Goal: Task Accomplishment & Management: Manage account settings

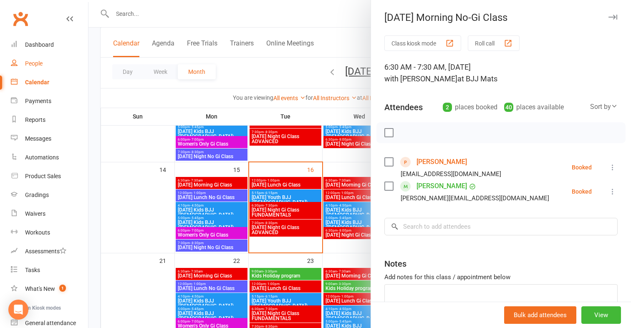
click at [35, 66] on div "People" at bounding box center [34, 63] width 18 height 7
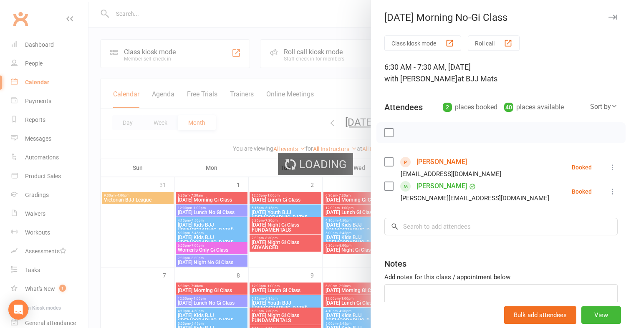
select select "100"
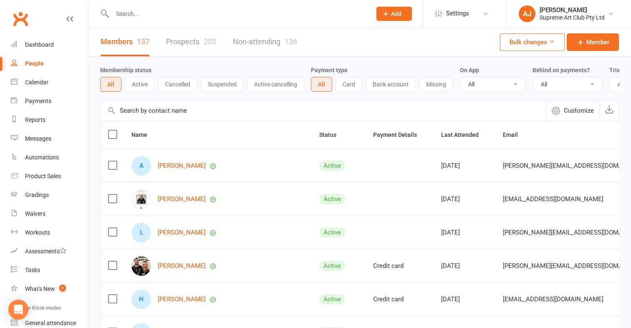
click at [195, 36] on link "Prospects 285" at bounding box center [191, 42] width 50 height 29
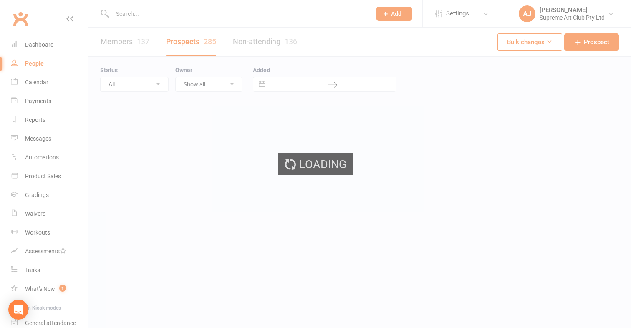
click at [188, 38] on div "Loading" at bounding box center [315, 164] width 631 height 328
select select "100"
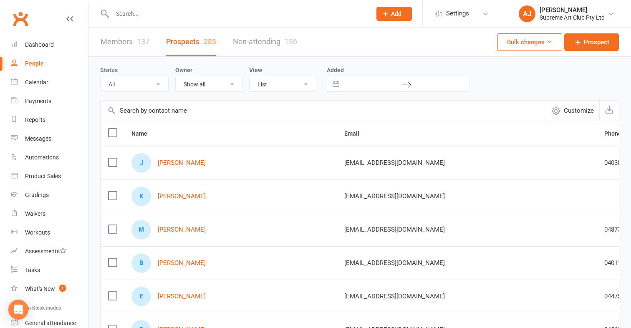
click at [140, 113] on input "text" at bounding box center [323, 111] width 445 height 20
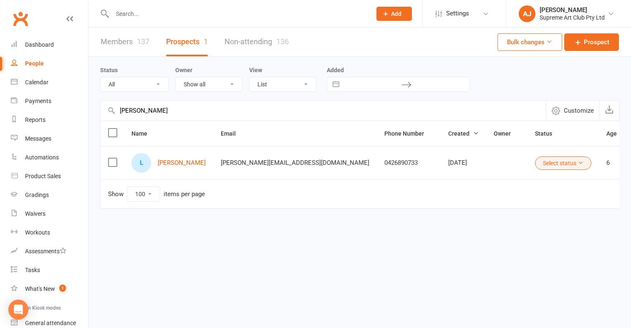
type input "[PERSON_NAME]"
drag, startPoint x: 140, startPoint y: 111, endPoint x: 168, endPoint y: 164, distance: 59.7
click at [168, 164] on link "[PERSON_NAME]" at bounding box center [182, 162] width 48 height 7
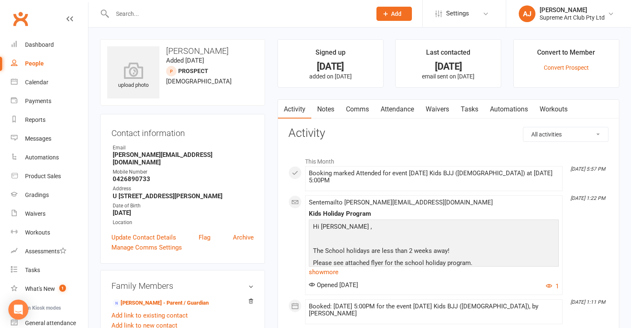
click at [444, 107] on link "Waivers" at bounding box center [437, 109] width 35 height 19
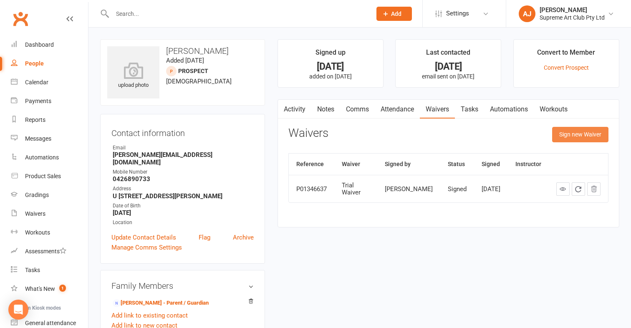
click at [597, 135] on button "Sign new Waiver" at bounding box center [580, 134] width 56 height 15
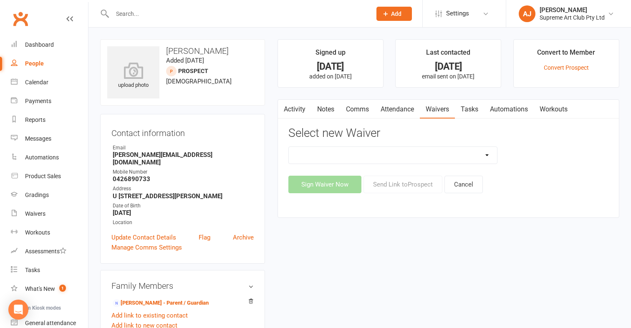
select select "13553"
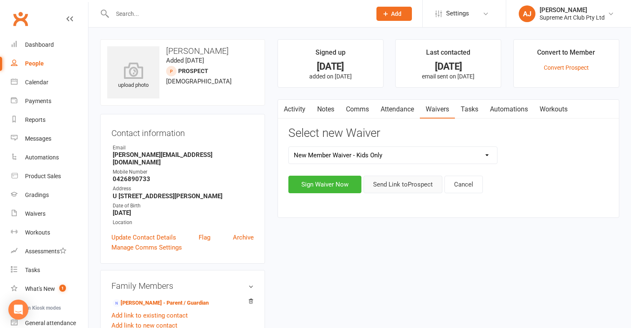
click at [407, 185] on button "Send Link to [GEOGRAPHIC_DATA]" at bounding box center [403, 185] width 79 height 18
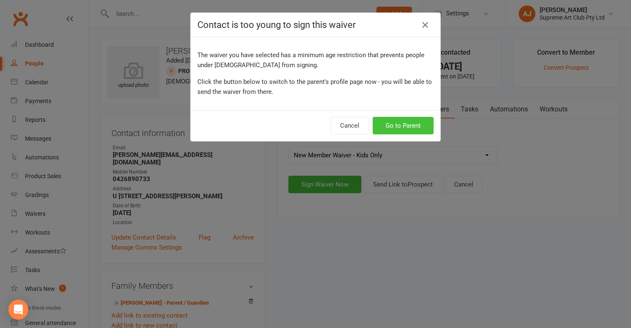
click at [422, 127] on button "Go to Parent" at bounding box center [403, 126] width 61 height 18
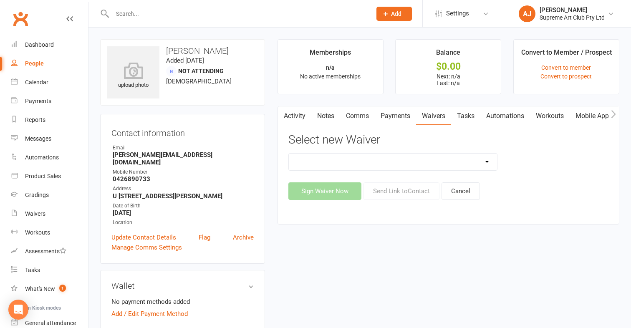
select select "13553"
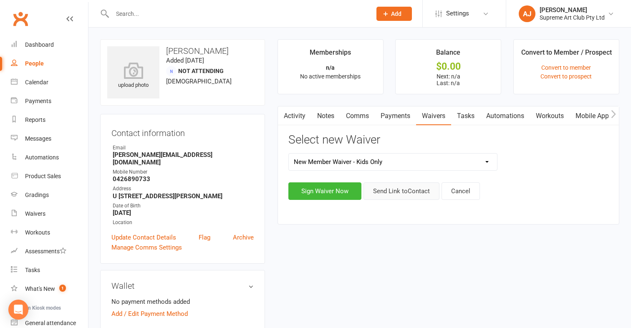
click at [414, 193] on button "Send Link to Contact" at bounding box center [402, 191] width 76 height 18
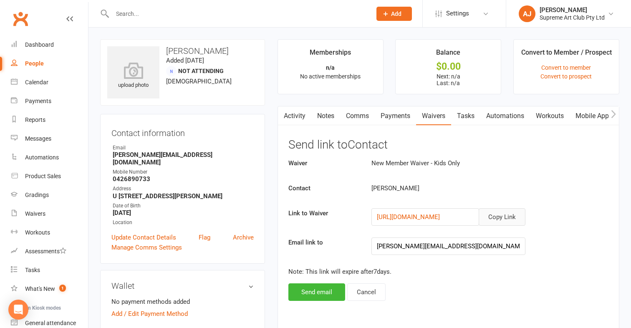
click at [499, 214] on button "Copy Link" at bounding box center [502, 217] width 47 height 18
click at [38, 215] on div "Waivers" at bounding box center [35, 213] width 20 height 7
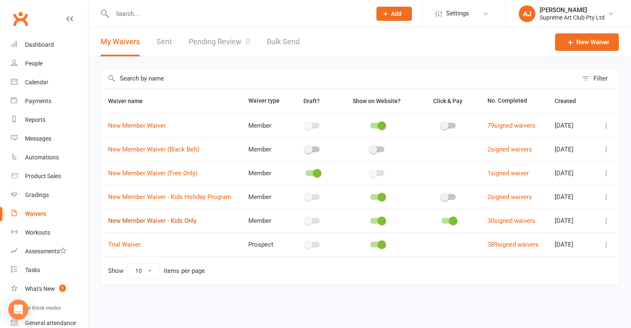
click at [169, 221] on link "New Member Waiver - Kids Only" at bounding box center [152, 221] width 88 height 8
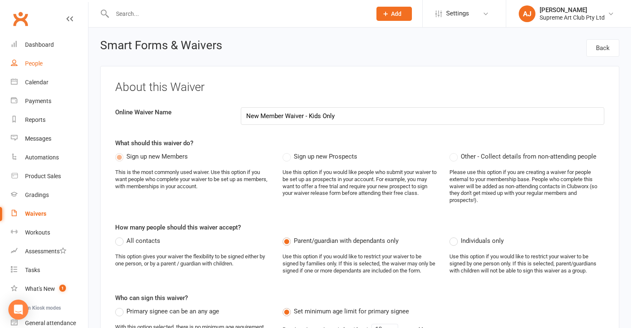
click at [36, 64] on div "People" at bounding box center [34, 63] width 18 height 7
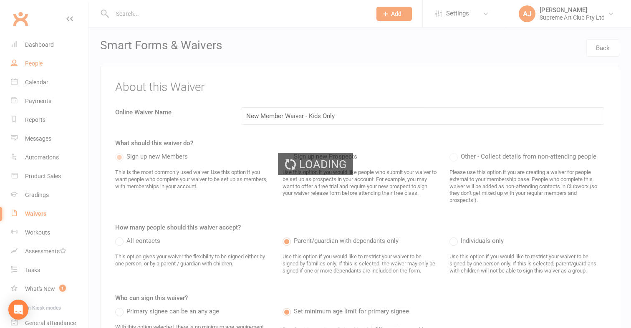
select select "100"
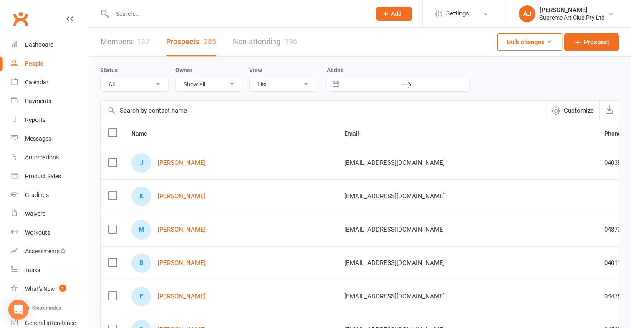
click at [128, 39] on link "Members 137" at bounding box center [125, 42] width 49 height 29
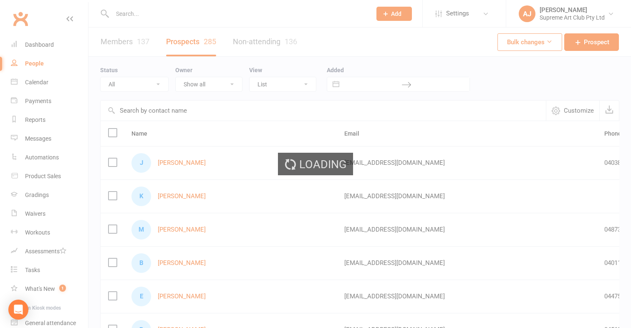
select select "100"
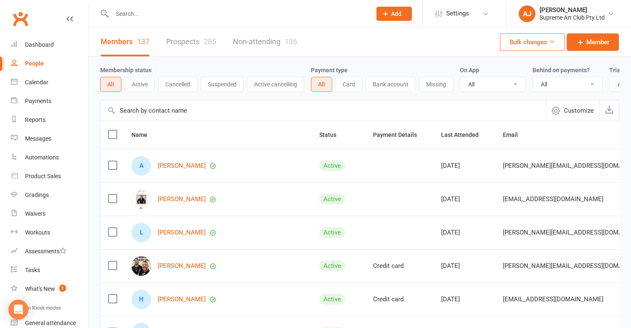
click at [171, 110] on input "text" at bounding box center [323, 111] width 445 height 20
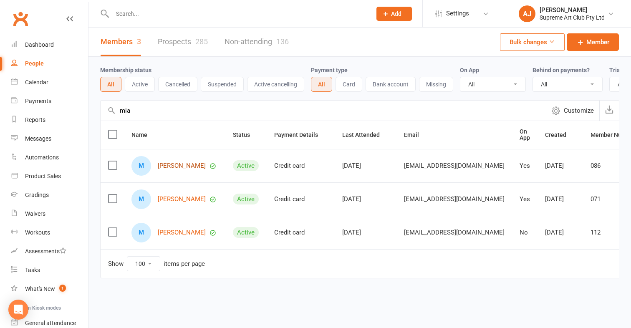
type input "mia"
click at [174, 165] on link "[PERSON_NAME]" at bounding box center [182, 165] width 48 height 7
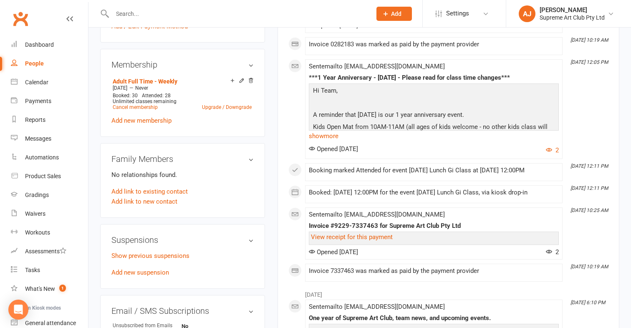
scroll to position [304, 0]
click at [147, 272] on link "Add new suspension" at bounding box center [140, 272] width 58 height 8
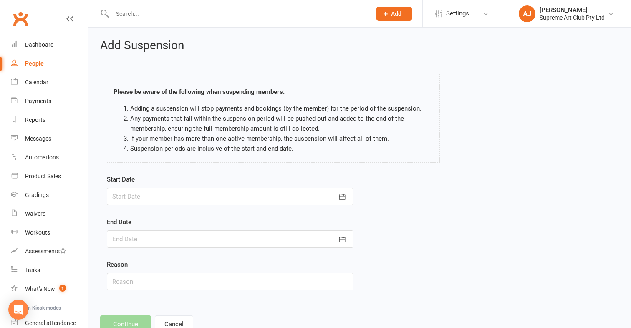
click at [176, 193] on div at bounding box center [230, 197] width 247 height 18
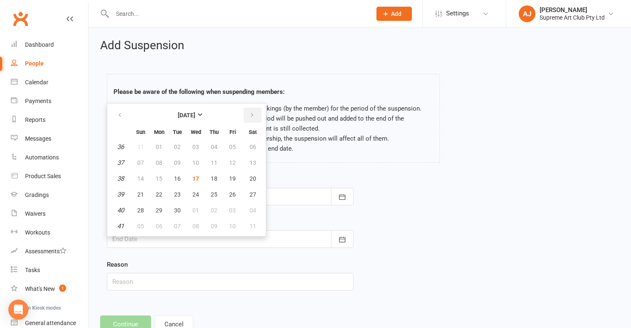
click at [251, 119] on button "button" at bounding box center [253, 115] width 18 height 15
click at [199, 174] on button "15" at bounding box center [196, 178] width 18 height 15
type input "[DATE]"
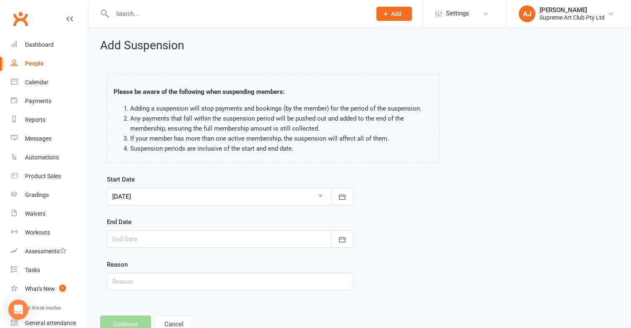
click at [148, 238] on div at bounding box center [230, 239] width 247 height 18
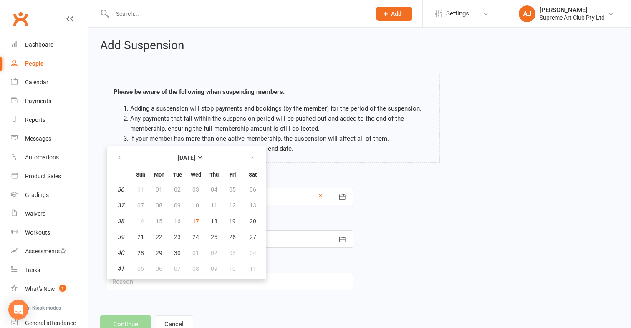
click at [313, 179] on div "Start Date [DATE] [DATE] Sun Mon Tue Wed Thu Fri Sat 40 28 29 30 01 02 03 04 41…" at bounding box center [230, 189] width 247 height 31
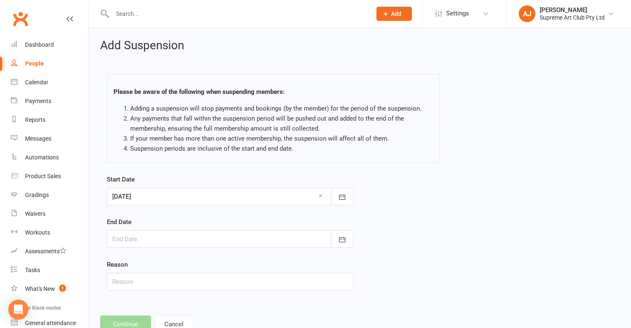
click at [318, 195] on div at bounding box center [230, 197] width 247 height 18
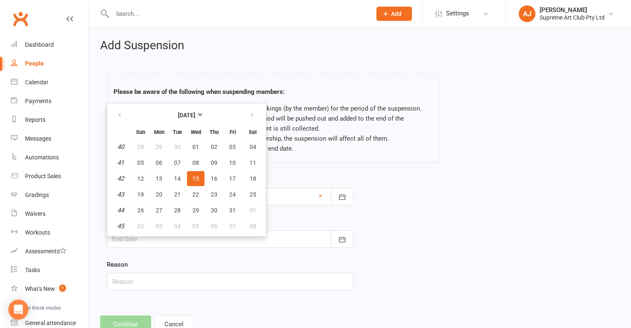
click at [290, 231] on div at bounding box center [230, 239] width 247 height 18
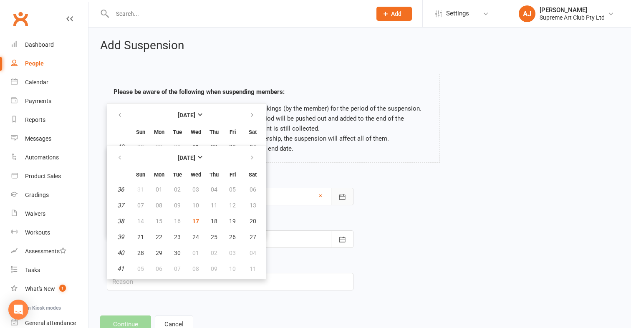
click at [344, 192] on button "button" at bounding box center [342, 197] width 23 height 18
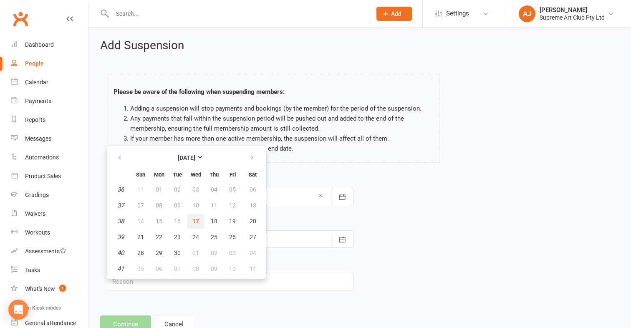
click at [195, 219] on span "17" at bounding box center [195, 221] width 7 height 7
type input "[DATE]"
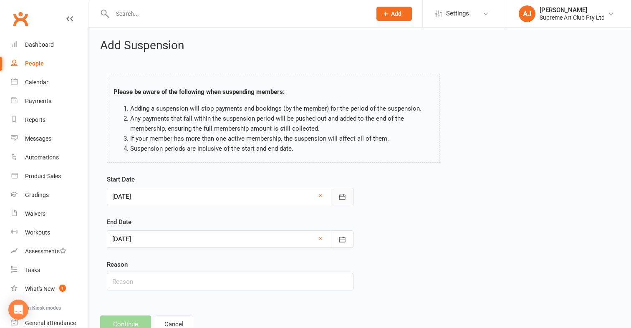
click at [348, 193] on button "button" at bounding box center [342, 197] width 23 height 18
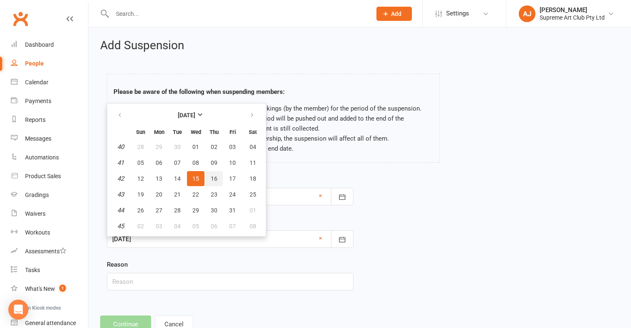
click at [216, 179] on span "16" at bounding box center [214, 178] width 7 height 7
type input "[DATE]"
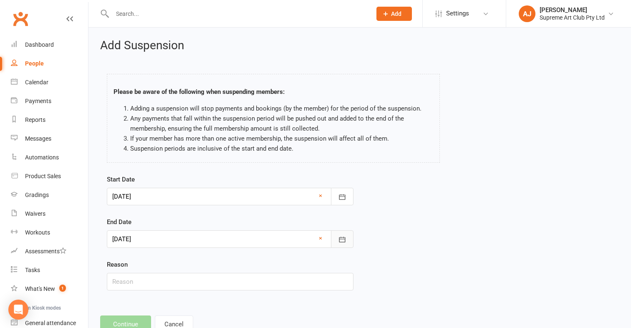
click at [343, 237] on icon "button" at bounding box center [342, 239] width 8 height 8
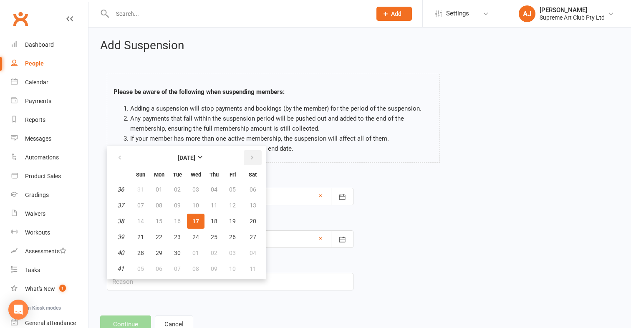
click at [252, 158] on icon "button" at bounding box center [252, 157] width 6 height 7
click at [117, 155] on icon "button" at bounding box center [120, 157] width 6 height 7
click at [256, 159] on button "button" at bounding box center [253, 157] width 18 height 15
click at [197, 217] on button "15" at bounding box center [196, 221] width 18 height 15
type input "[DATE]"
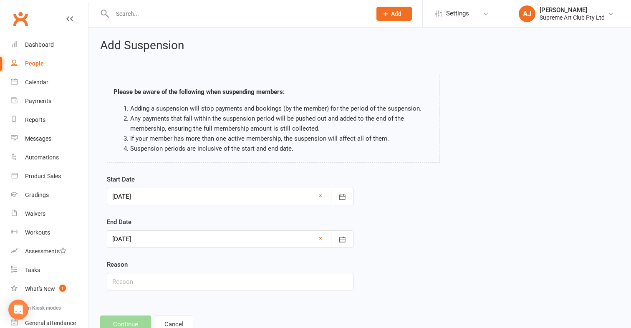
click at [432, 250] on div "Start Date [DATE] [DATE] Sun Mon Tue Wed Thu Fri Sat 40 28 29 30 01 02 03 04 41…" at bounding box center [360, 238] width 518 height 128
click at [193, 272] on div "Reason" at bounding box center [230, 275] width 247 height 31
click at [186, 279] on input "text" at bounding box center [230, 282] width 247 height 18
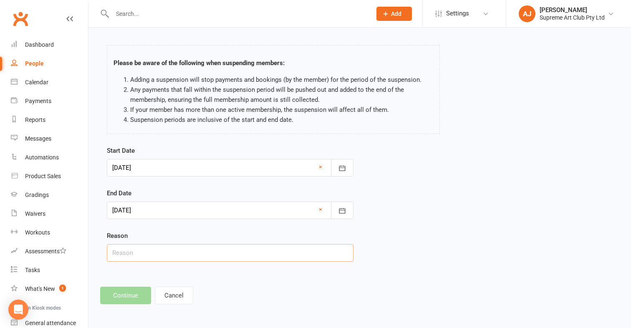
scroll to position [35, 0]
type input "Break"
click at [135, 287] on footer "Continue Cancel" at bounding box center [359, 296] width 519 height 18
click at [282, 279] on div "Add Suspension Please be aware of the following when suspending members: Adding…" at bounding box center [359, 157] width 543 height 317
click at [344, 164] on icon "button" at bounding box center [342, 168] width 8 height 8
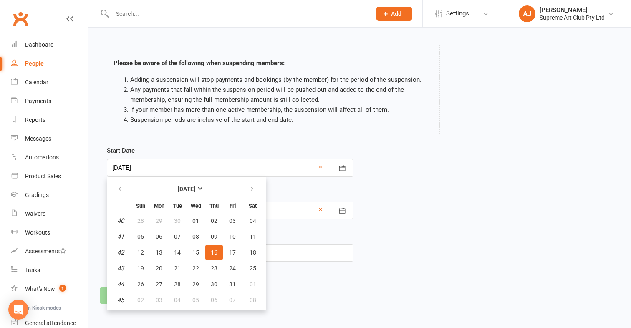
click at [318, 159] on div at bounding box center [230, 168] width 247 height 18
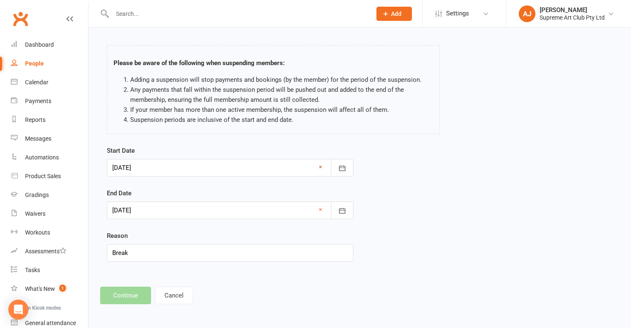
click at [321, 162] on link "×" at bounding box center [320, 167] width 3 height 10
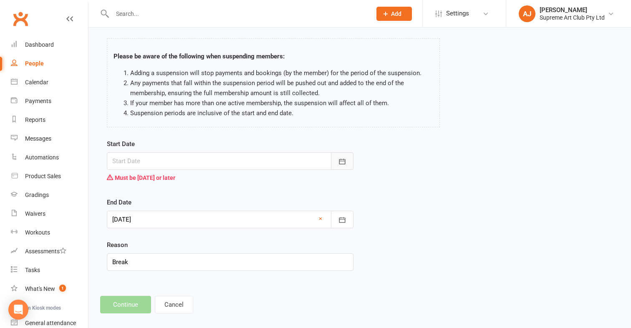
click at [343, 161] on icon "button" at bounding box center [342, 161] width 6 height 5
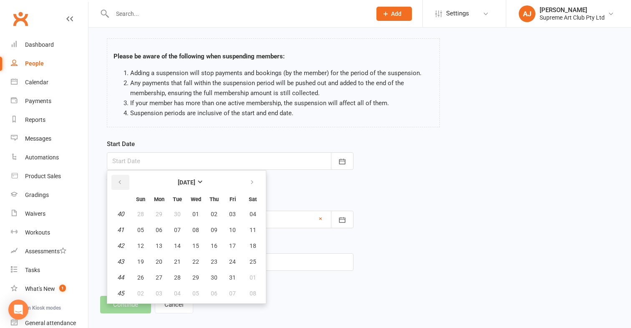
click at [123, 181] on button "button" at bounding box center [120, 182] width 18 height 15
click at [213, 245] on span "18" at bounding box center [214, 246] width 7 height 7
type input "[DATE]"
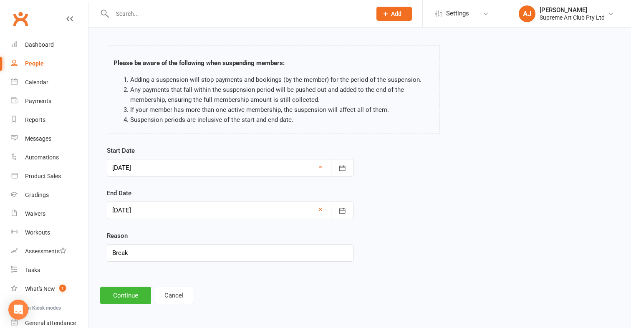
click at [156, 212] on div at bounding box center [230, 211] width 247 height 18
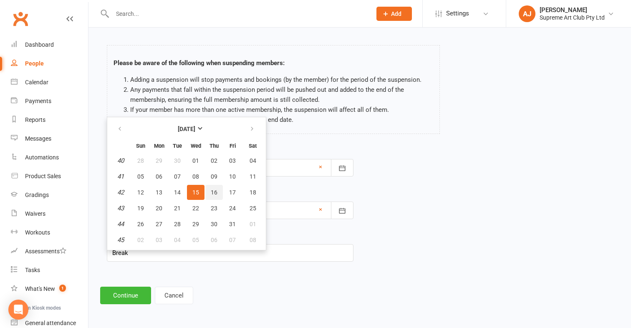
click at [213, 189] on span "16" at bounding box center [214, 192] width 7 height 7
type input "[DATE]"
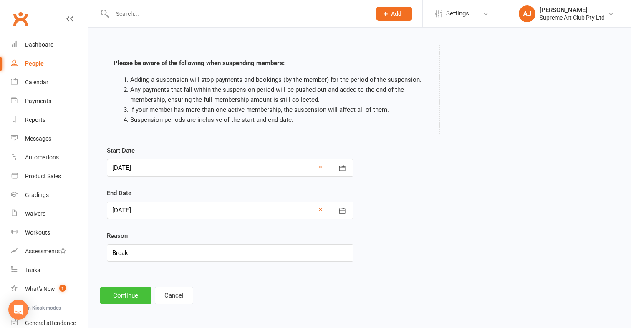
click at [126, 287] on button "Continue" at bounding box center [125, 296] width 51 height 18
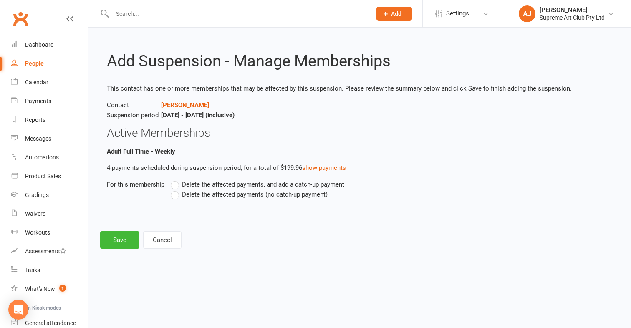
click at [178, 182] on label "Delete the affected payments, and add a catch-up payment" at bounding box center [258, 184] width 174 height 10
click at [176, 179] on input "Delete the affected payments, and add a catch-up payment" at bounding box center [173, 179] width 5 height 0
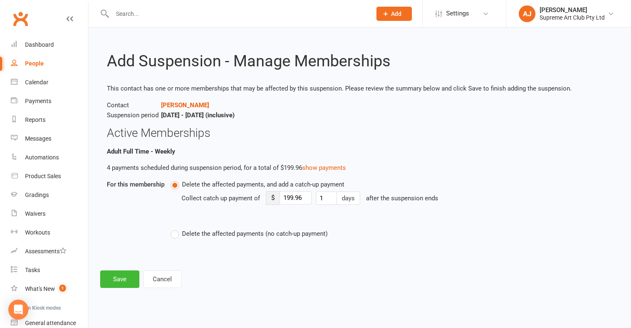
click at [173, 236] on label "Delete the affected payments (no catch-up payment)" at bounding box center [249, 234] width 157 height 10
click at [173, 229] on input "Delete the affected payments (no catch-up payment)" at bounding box center [173, 229] width 5 height 0
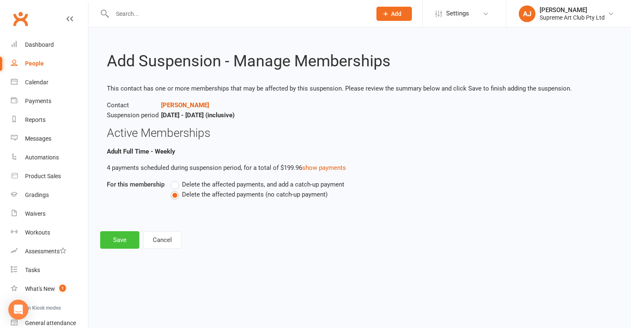
click at [133, 235] on button "Save" at bounding box center [119, 240] width 39 height 18
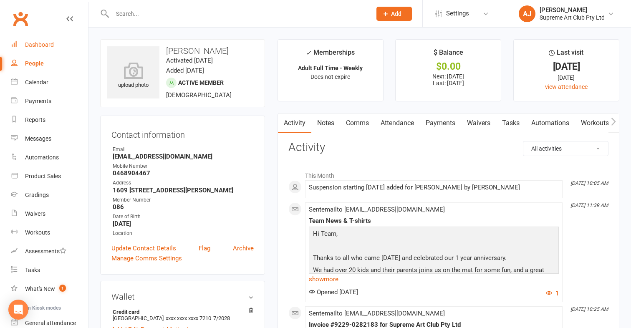
click at [45, 45] on div "Dashboard" at bounding box center [39, 44] width 29 height 7
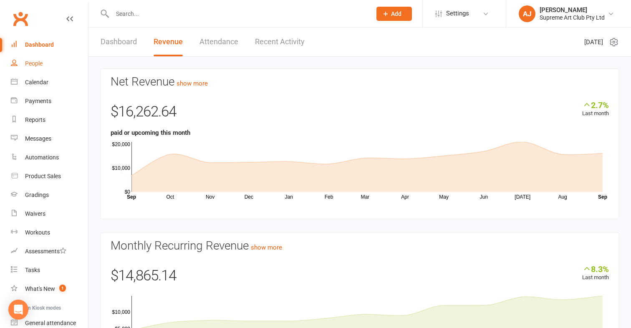
click at [32, 61] on div "People" at bounding box center [34, 63] width 18 height 7
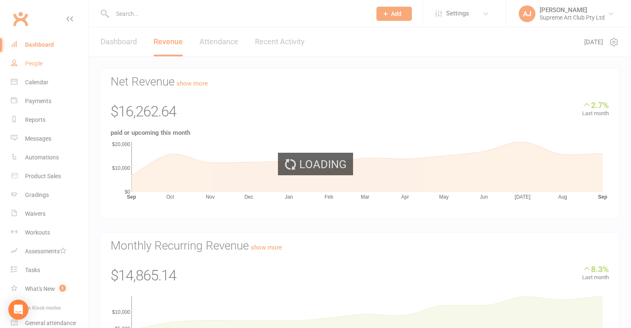
select select "100"
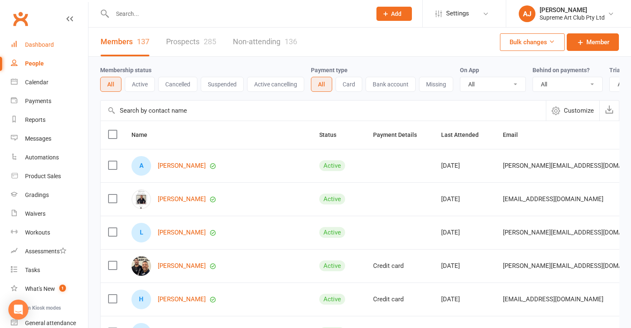
click at [36, 41] on div "Dashboard" at bounding box center [39, 44] width 29 height 7
